Goal: Task Accomplishment & Management: Complete application form

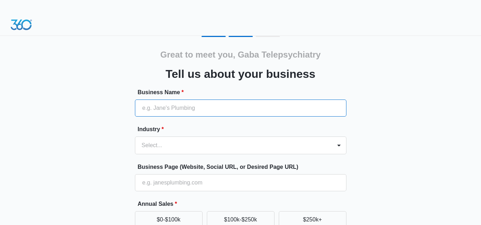
click at [186, 103] on input "Business Name *" at bounding box center [240, 108] width 211 height 17
type input "Gaba Telepsychiatry [GEOGRAPHIC_DATA]"
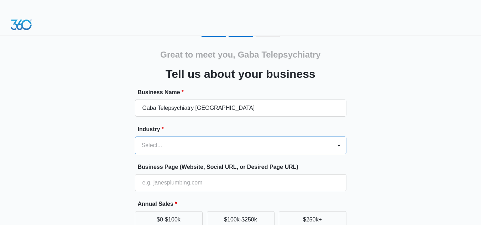
click at [162, 143] on div "Select..." at bounding box center [233, 145] width 196 height 17
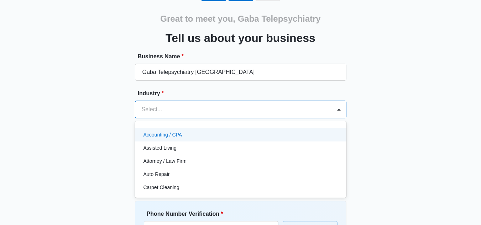
scroll to position [44, 0]
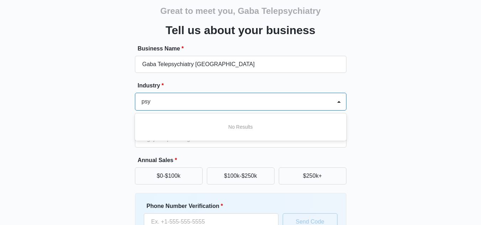
type input "psy"
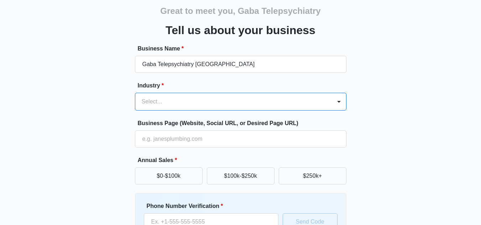
click at [316, 103] on div at bounding box center [232, 102] width 181 height 10
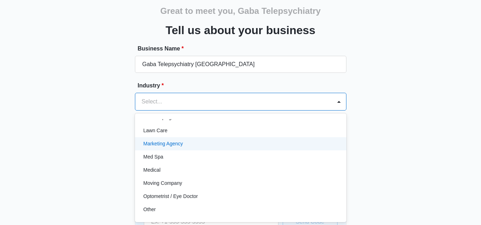
scroll to position [356, 0]
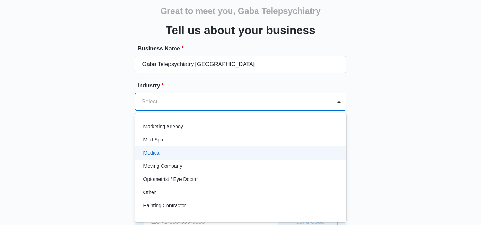
click at [159, 152] on p "Medical" at bounding box center [151, 152] width 17 height 7
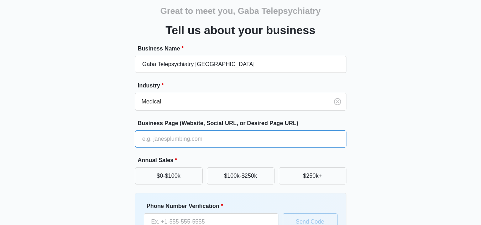
click at [196, 136] on input "Business Page (Website, Social URL, or Desired Page URL)" at bounding box center [240, 139] width 211 height 17
paste input "[URL][DOMAIN_NAME]"
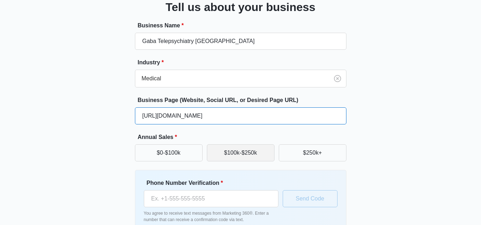
scroll to position [79, 0]
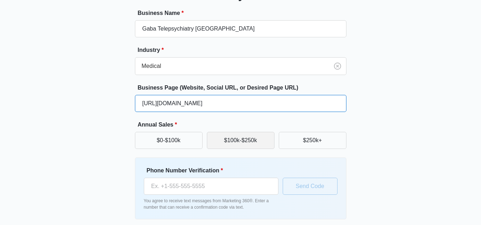
type input "[URL][DOMAIN_NAME]"
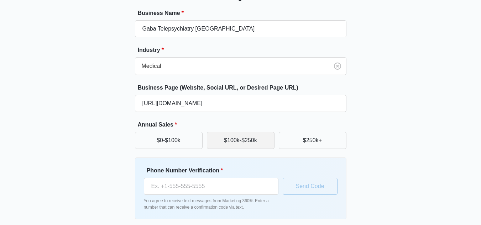
click at [239, 138] on button "$100k-$250k" at bounding box center [241, 140] width 68 height 17
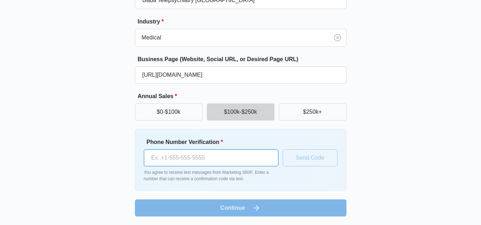
click at [223, 159] on input "Phone Number Verification *" at bounding box center [211, 157] width 135 height 17
type input "[PHONE_NUMBER]"
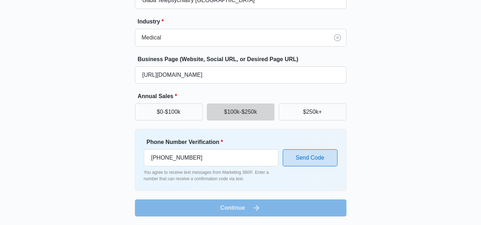
click at [296, 164] on button "Send Code" at bounding box center [310, 157] width 55 height 17
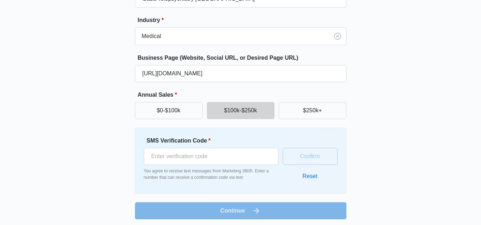
scroll to position [112, 0]
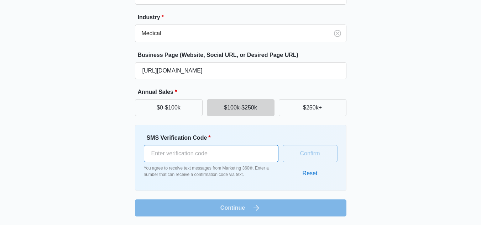
click at [194, 154] on input "SMS Verification Code *" at bounding box center [211, 153] width 135 height 17
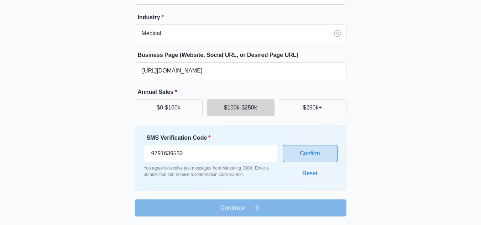
click at [328, 147] on button "Confirm" at bounding box center [310, 153] width 55 height 17
click at [314, 152] on button "Confirm" at bounding box center [310, 153] width 55 height 17
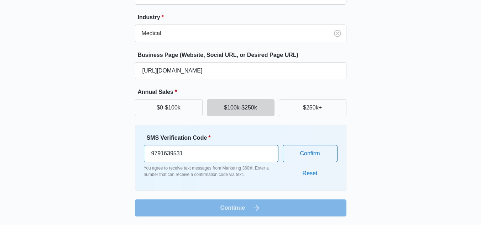
click at [269, 156] on input "9791639531" at bounding box center [211, 153] width 135 height 17
click at [269, 149] on input "9791639532" at bounding box center [211, 153] width 135 height 17
click at [151, 157] on input "9791639532" at bounding box center [211, 153] width 135 height 17
type input "919791639532"
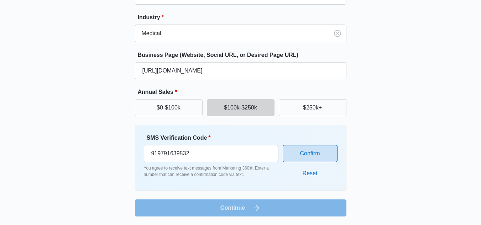
click at [311, 156] on button "Confirm" at bounding box center [310, 153] width 55 height 17
click at [312, 173] on button "Reset" at bounding box center [309, 173] width 29 height 17
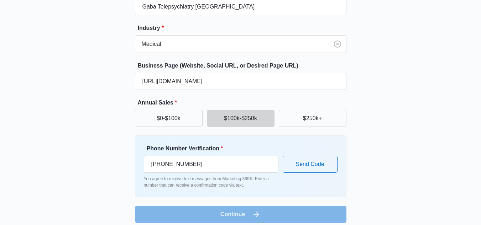
scroll to position [108, 0]
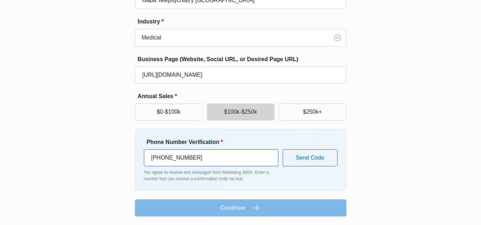
drag, startPoint x: 239, startPoint y: 163, endPoint x: 102, endPoint y: 170, distance: 137.9
click at [102, 170] on div "Great to meet you, Gaba Telepsychiatry Tell us about your business Business Nam…" at bounding box center [240, 72] width 427 height 289
paste input "[PHONE_NUMBER]"
type input "[PHONE_NUMBER]"
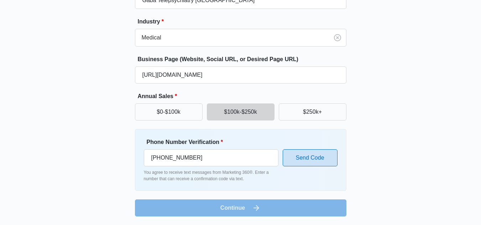
click at [302, 157] on button "Send Code" at bounding box center [310, 157] width 55 height 17
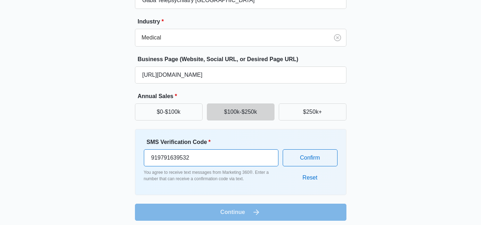
drag, startPoint x: 201, startPoint y: 157, endPoint x: 98, endPoint y: 158, distance: 103.2
click at [98, 158] on div "Great to meet you, Gaba Telepsychiatry Tell us about your business Business Nam…" at bounding box center [240, 74] width 427 height 293
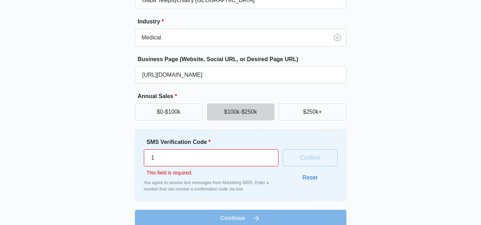
click at [255, 152] on input "1" at bounding box center [211, 157] width 135 height 17
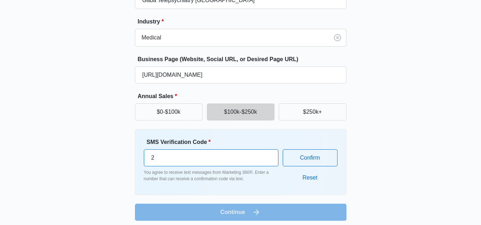
click at [267, 156] on input "2" at bounding box center [211, 157] width 135 height 17
click at [267, 156] on input "3" at bounding box center [211, 157] width 135 height 17
click at [267, 156] on input "7" at bounding box center [211, 157] width 135 height 17
type input "8"
click at [267, 156] on input "8" at bounding box center [211, 157] width 135 height 17
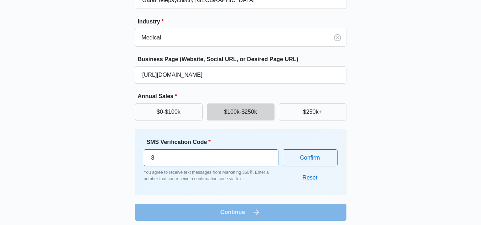
drag, startPoint x: 188, startPoint y: 165, endPoint x: 140, endPoint y: 165, distance: 47.3
click at [140, 165] on div "SMS Verification Code * 8 You agree to receive text messages from Marketing 360…" at bounding box center [240, 162] width 211 height 66
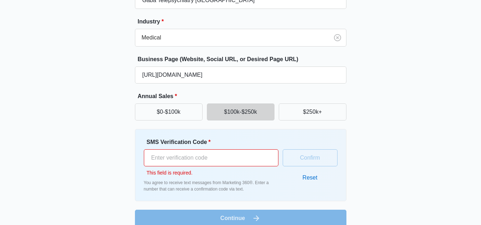
scroll to position [118, 0]
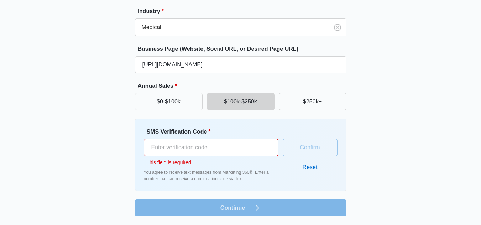
paste input "274761"
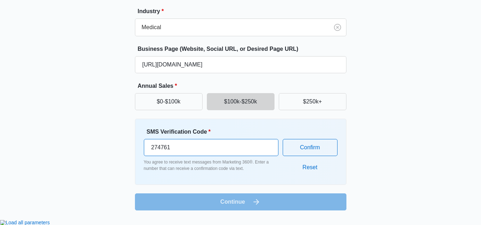
scroll to position [112, 0]
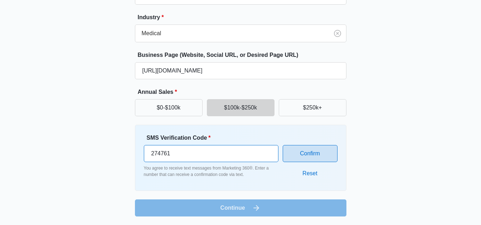
type input "274761"
click at [302, 151] on button "Confirm" at bounding box center [310, 153] width 55 height 17
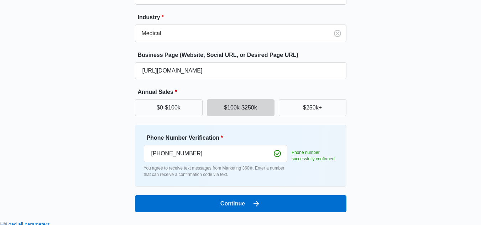
scroll to position [108, 0]
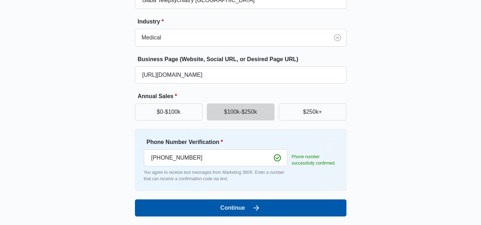
click at [243, 209] on button "Continue" at bounding box center [240, 208] width 211 height 17
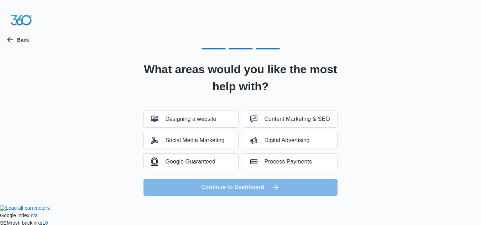
scroll to position [0, 0]
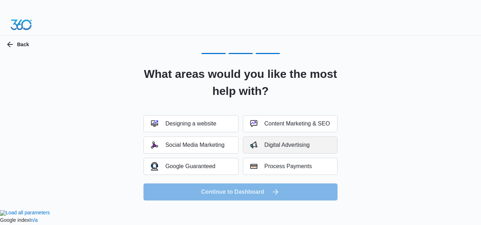
click at [284, 144] on div "Digital Advertising" at bounding box center [279, 145] width 59 height 7
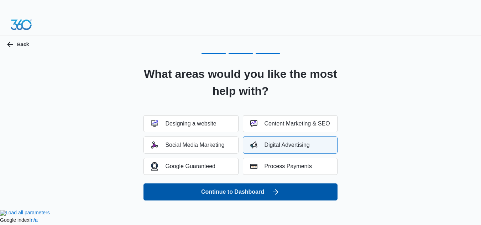
click at [232, 194] on button "Continue to Dashboard" at bounding box center [240, 192] width 194 height 17
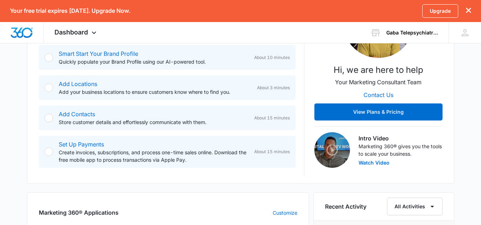
scroll to position [36, 0]
